Goal: Navigation & Orientation: Find specific page/section

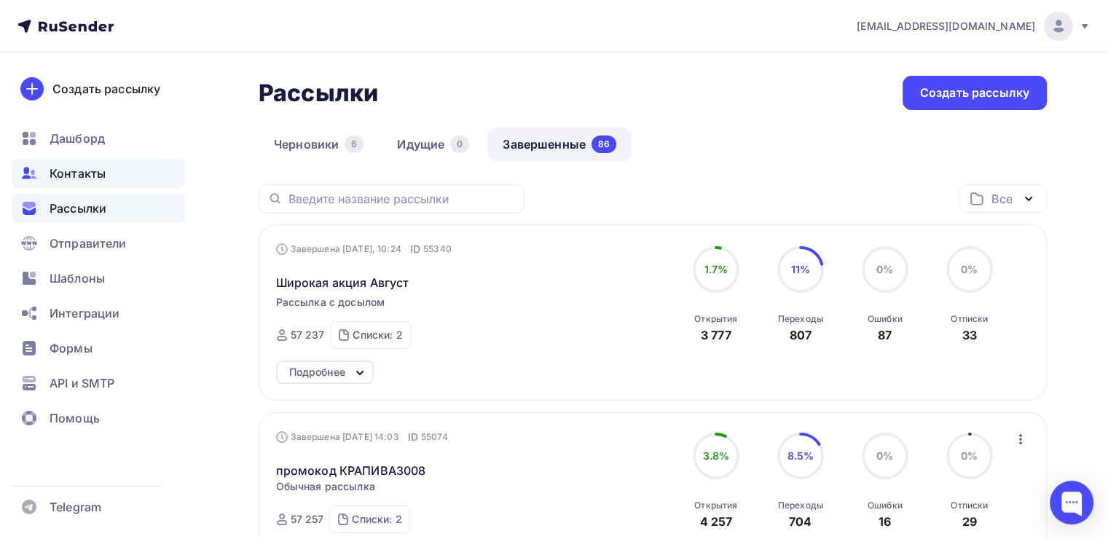
click at [76, 175] on span "Контакты" at bounding box center [78, 173] width 56 height 17
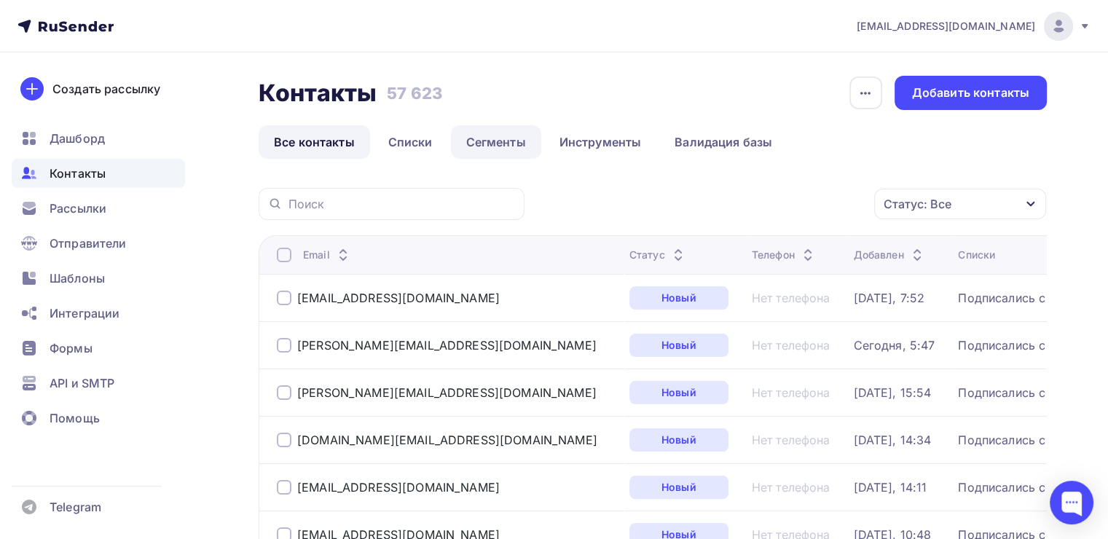
click at [479, 142] on link "Сегменты" at bounding box center [496, 142] width 90 height 34
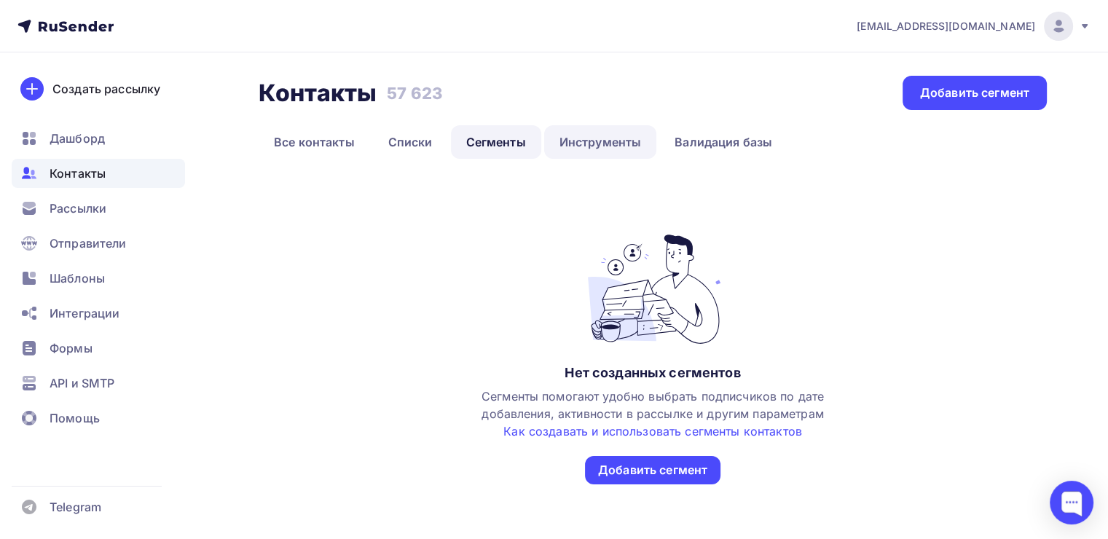
click at [590, 139] on link "Инструменты" at bounding box center [600, 142] width 113 height 34
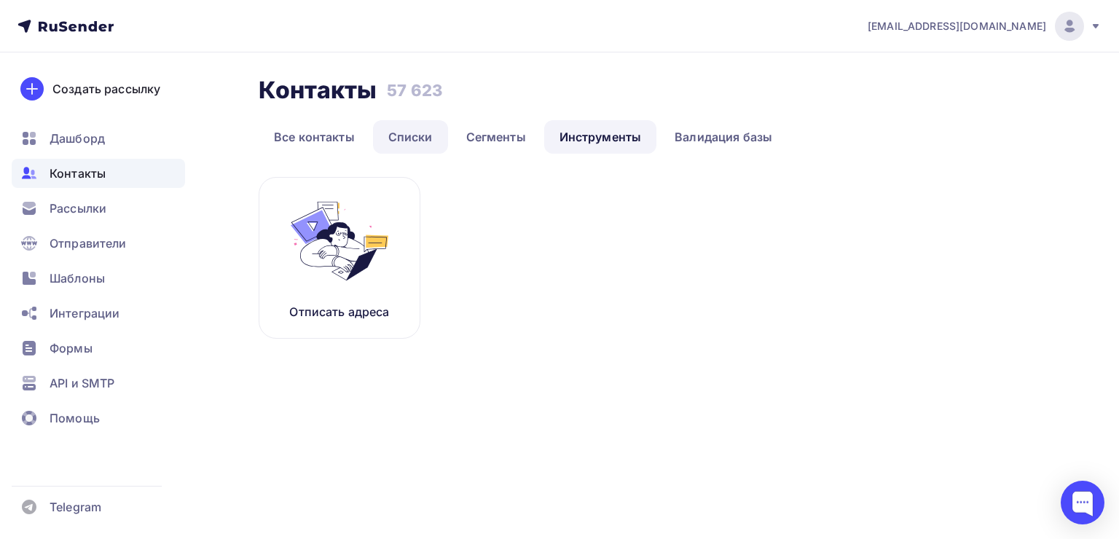
click at [409, 135] on link "Списки" at bounding box center [410, 137] width 75 height 34
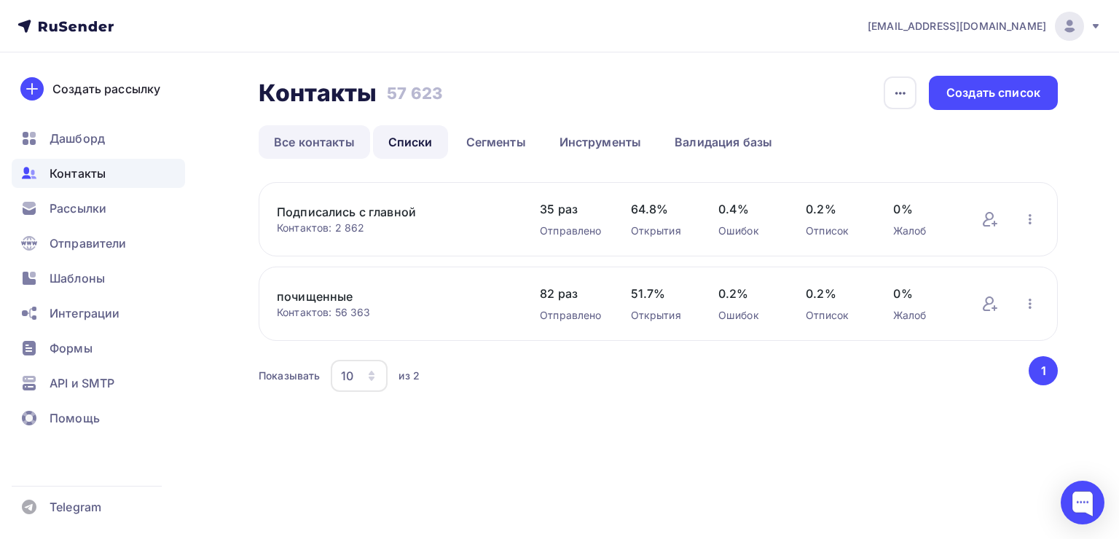
click at [323, 138] on link "Все контакты" at bounding box center [314, 142] width 111 height 34
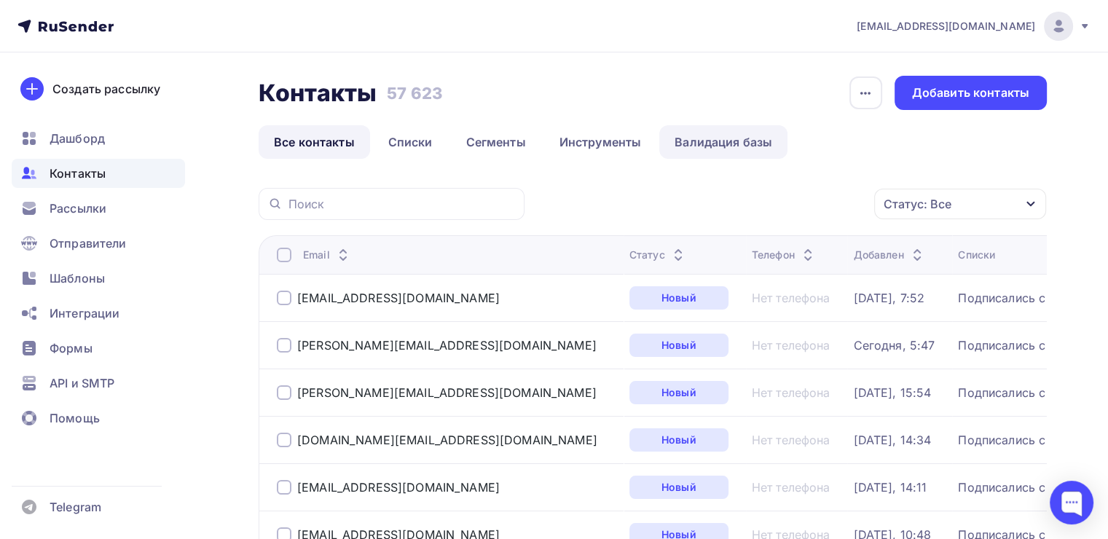
click at [720, 140] on link "Валидация базы" at bounding box center [723, 142] width 128 height 34
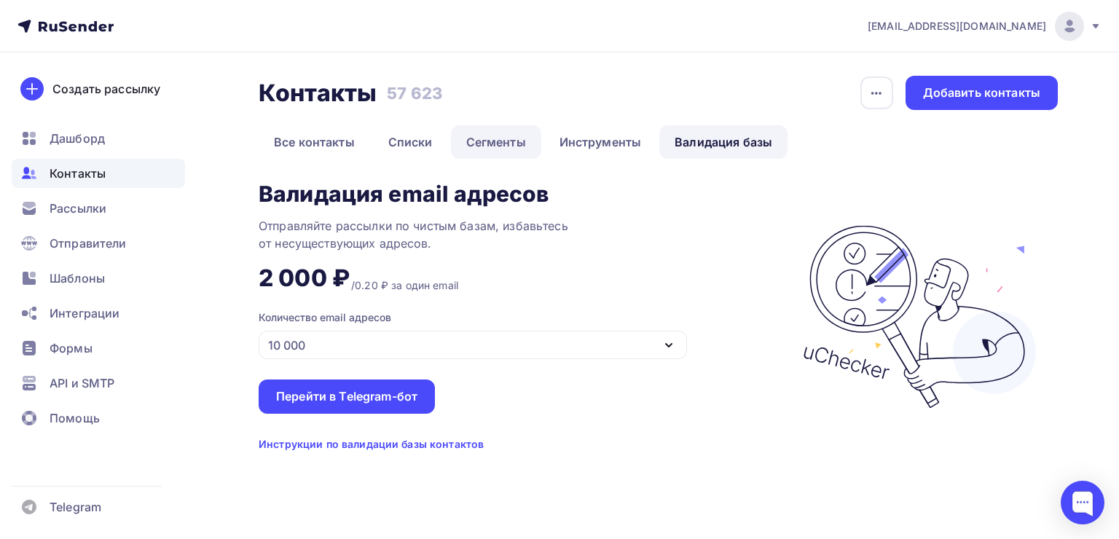
click at [473, 140] on link "Сегменты" at bounding box center [496, 142] width 90 height 34
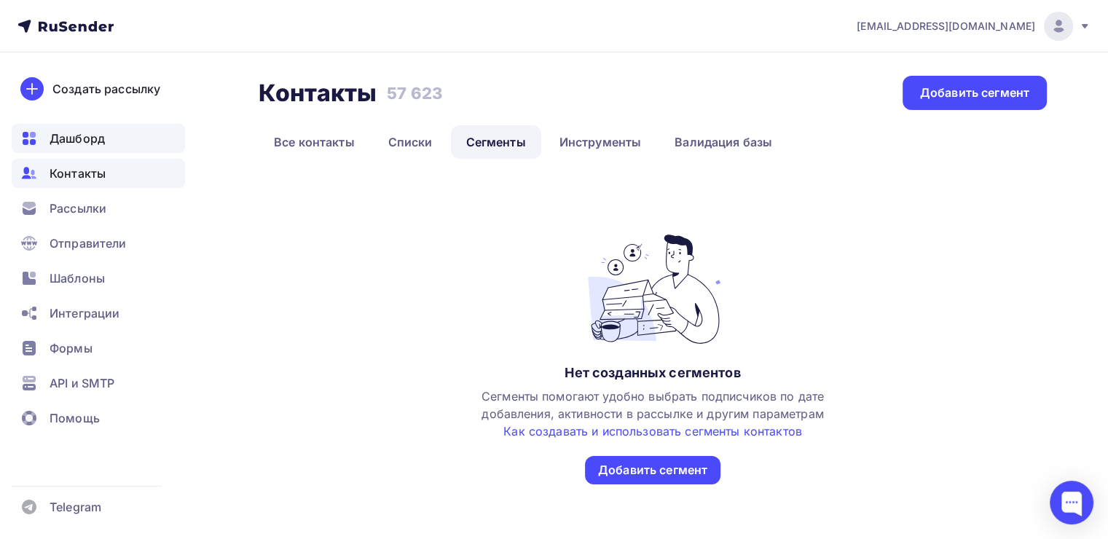
click at [55, 141] on span "Дашборд" at bounding box center [77, 138] width 55 height 17
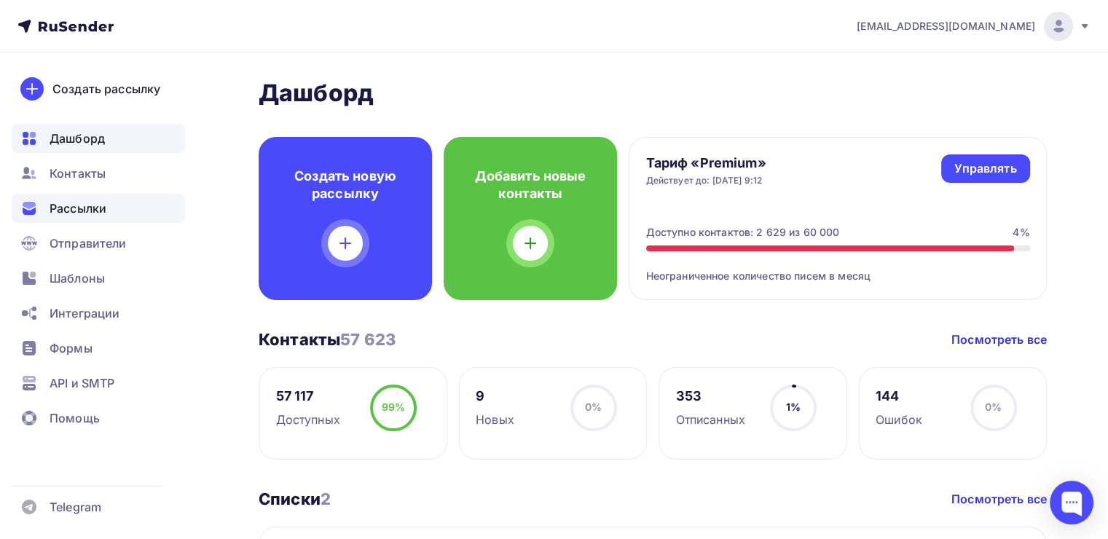
click at [53, 207] on span "Рассылки" at bounding box center [78, 208] width 57 height 17
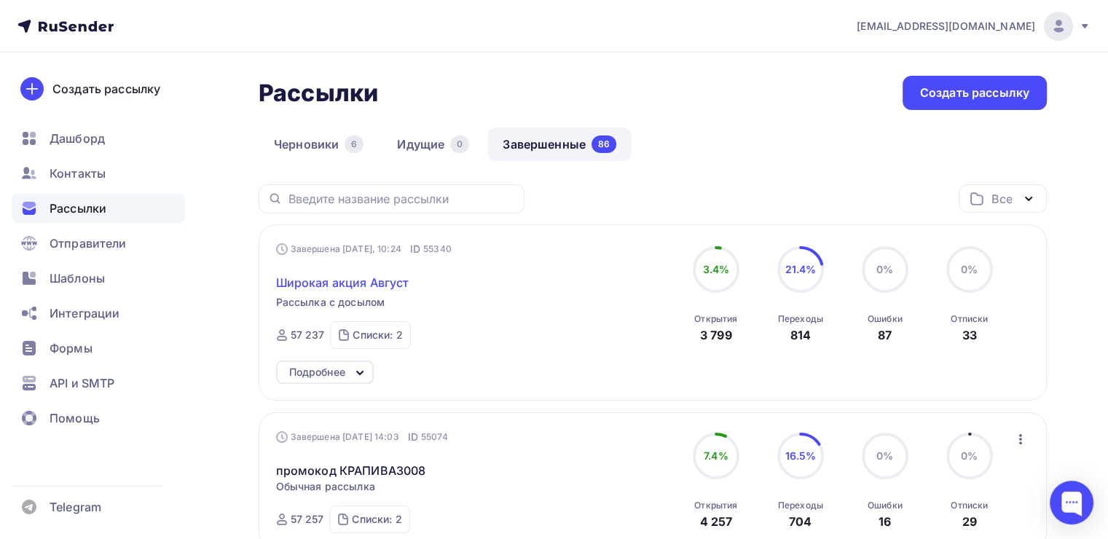
click at [315, 283] on span "Широкая акция Август" at bounding box center [342, 282] width 133 height 17
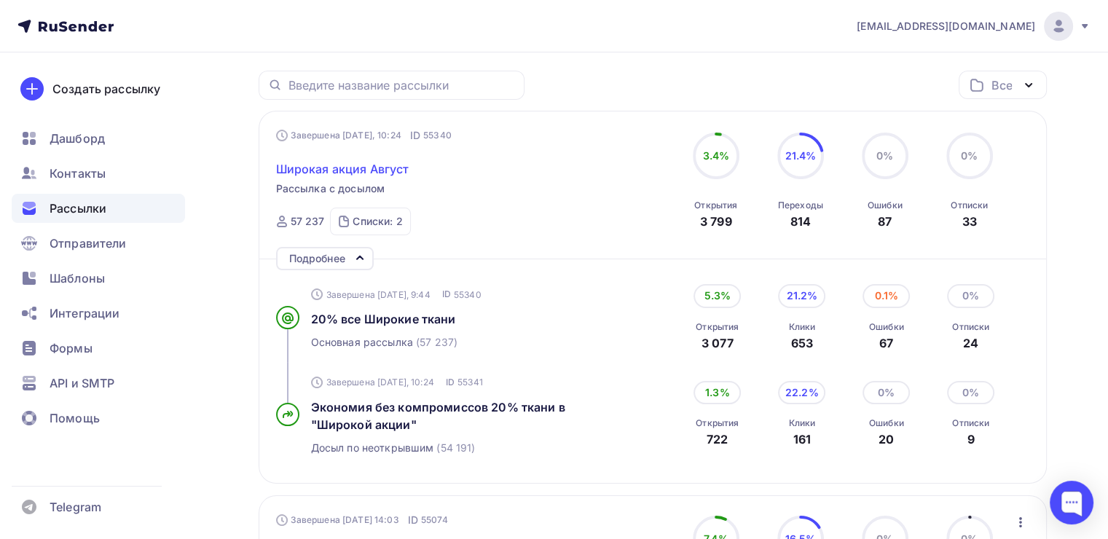
scroll to position [146, 0]
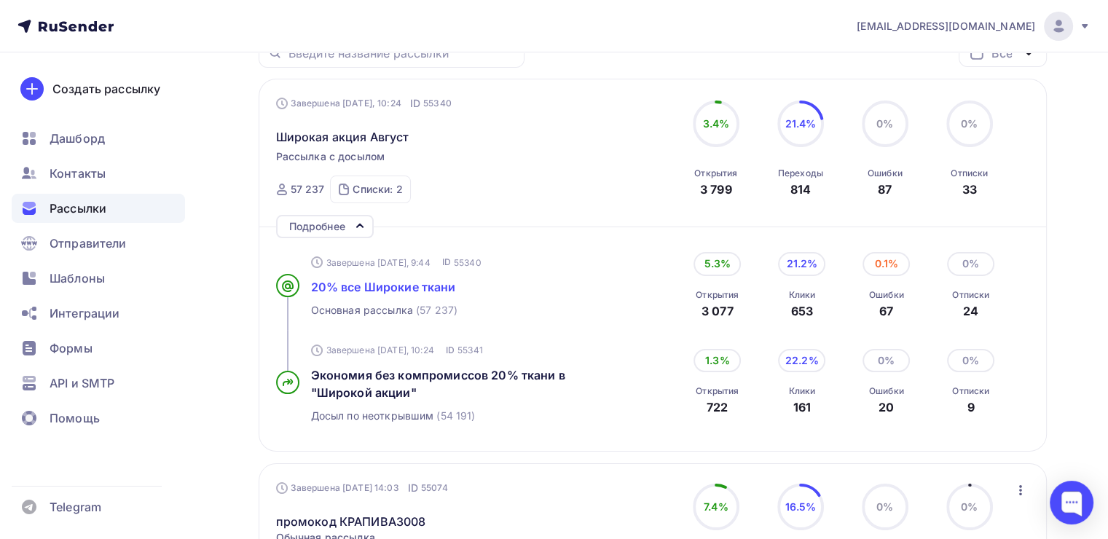
click at [390, 285] on span "20% все Широкие ткани" at bounding box center [383, 287] width 145 height 15
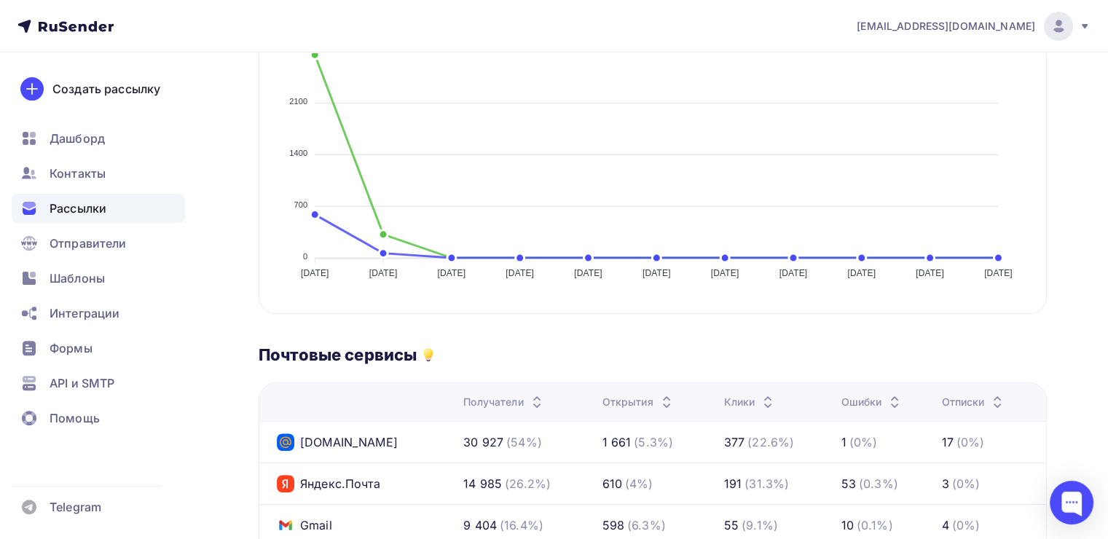
scroll to position [418, 0]
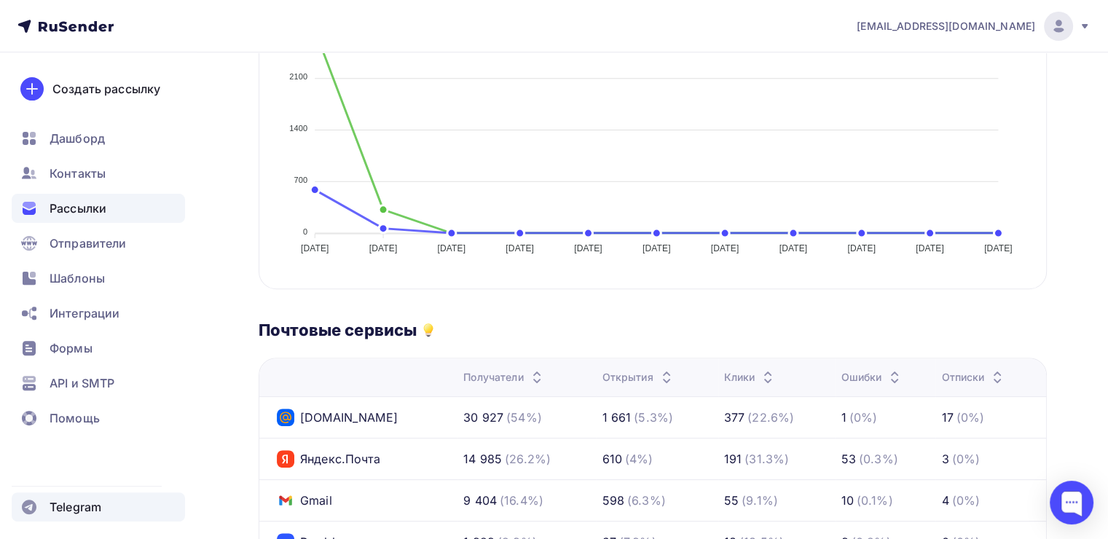
click at [69, 511] on span "Telegram" at bounding box center [76, 506] width 52 height 17
click at [73, 172] on span "Контакты" at bounding box center [78, 173] width 56 height 17
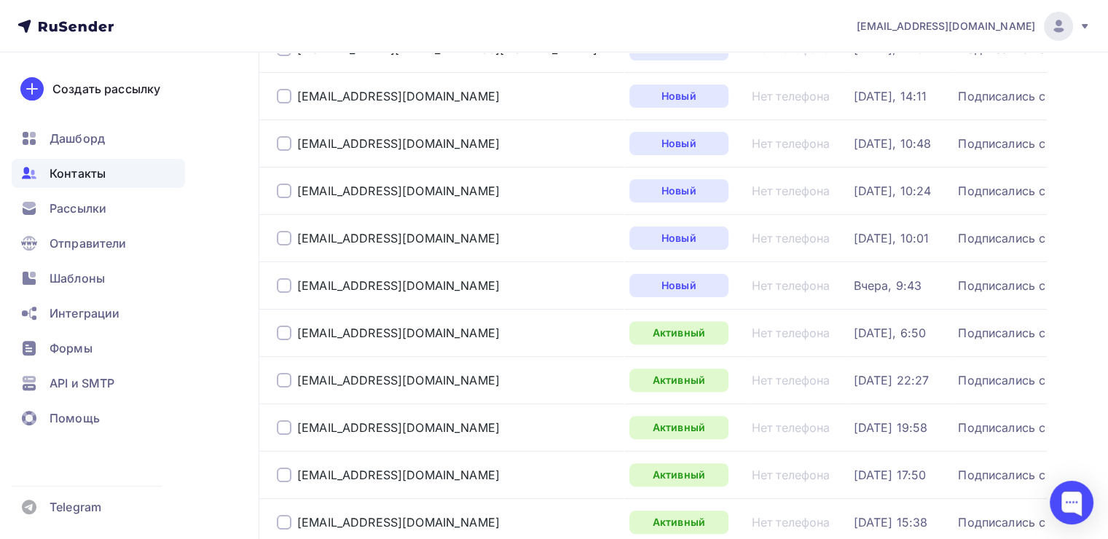
scroll to position [219, 0]
